Goal: Transaction & Acquisition: Purchase product/service

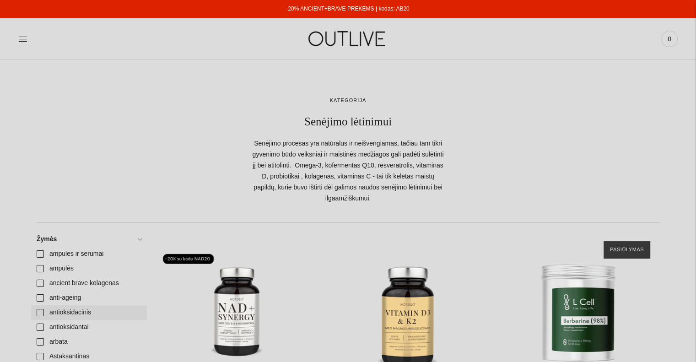
click at [129, 318] on link "antioksidacinis" at bounding box center [89, 312] width 116 height 15
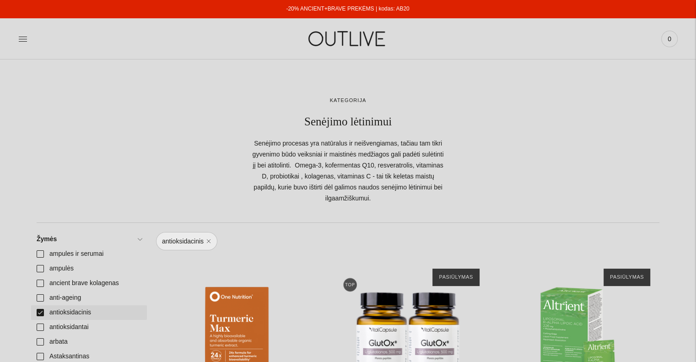
click at [41, 310] on link "antioksidacinis" at bounding box center [89, 312] width 116 height 15
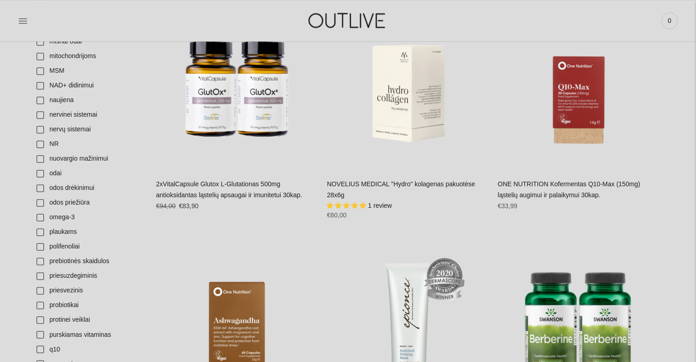
scroll to position [1426, 0]
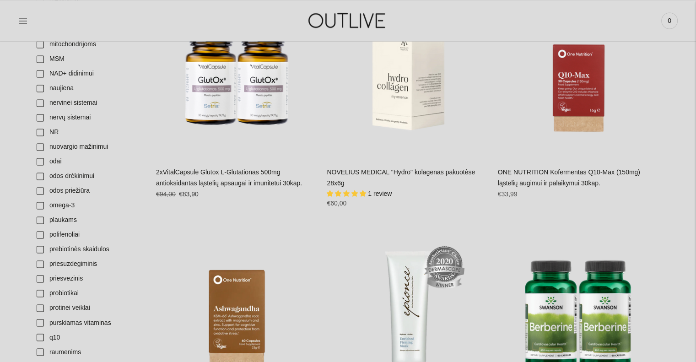
click at [211, 183] on link "2xVitalCapsule Glutox L-Glutationas 500mg antioksidantas ląstelių apsaugai ir i…" at bounding box center [229, 177] width 146 height 18
